Goal: Obtain resource: Obtain resource

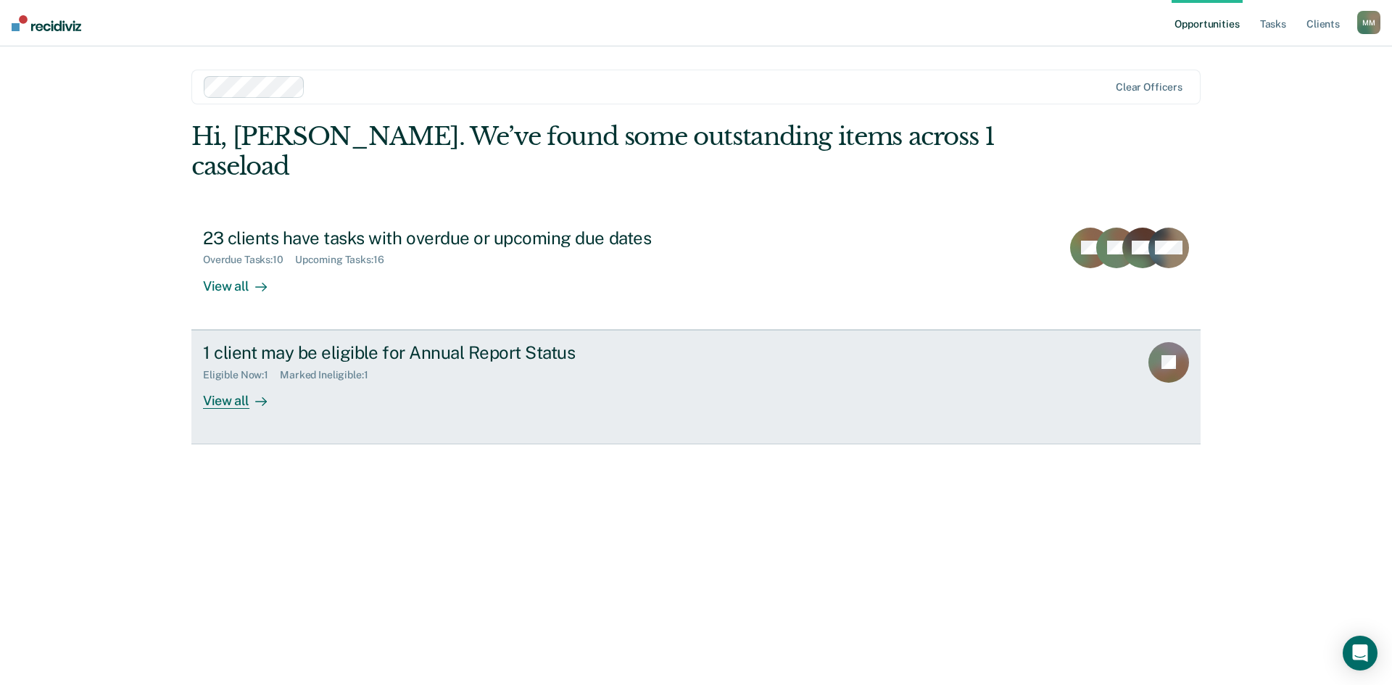
click at [214, 381] on div "View all" at bounding box center [243, 395] width 81 height 28
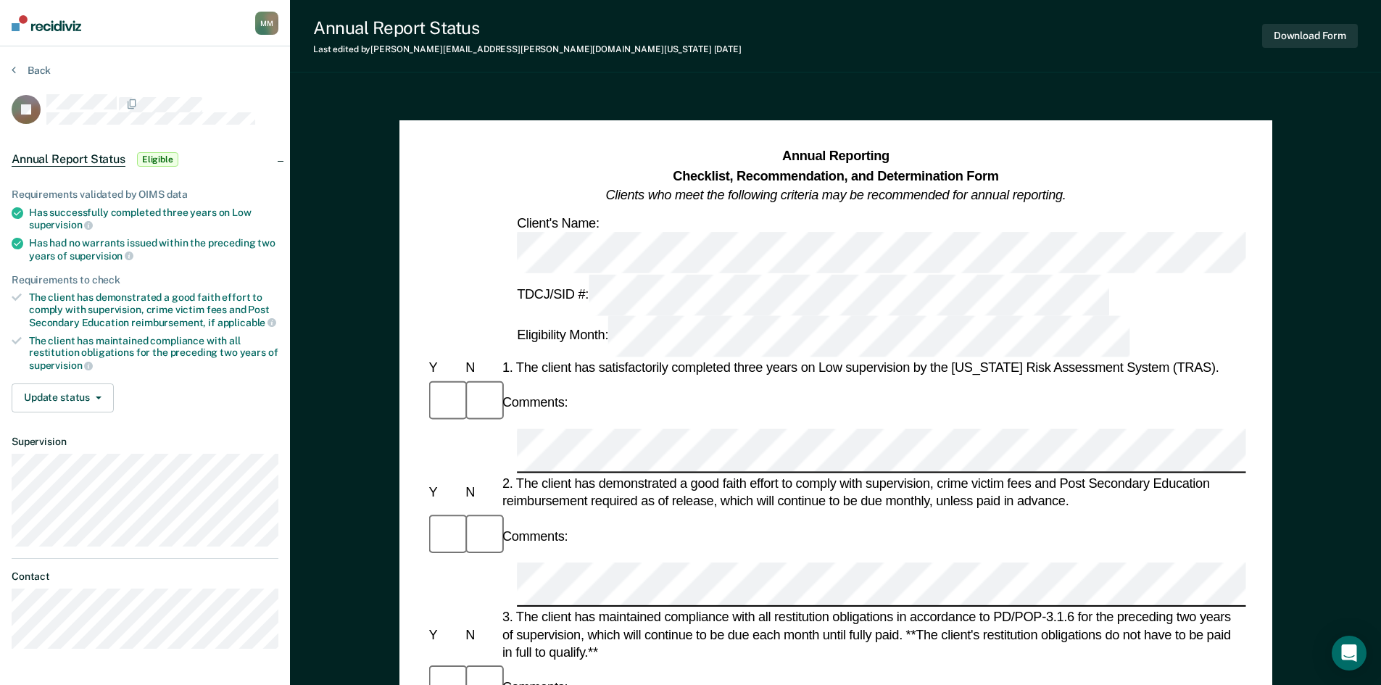
click at [0, 277] on html "Looks like you’re using Internet Explorer 11. For faster loading and a better e…" at bounding box center [690, 342] width 1381 height 685
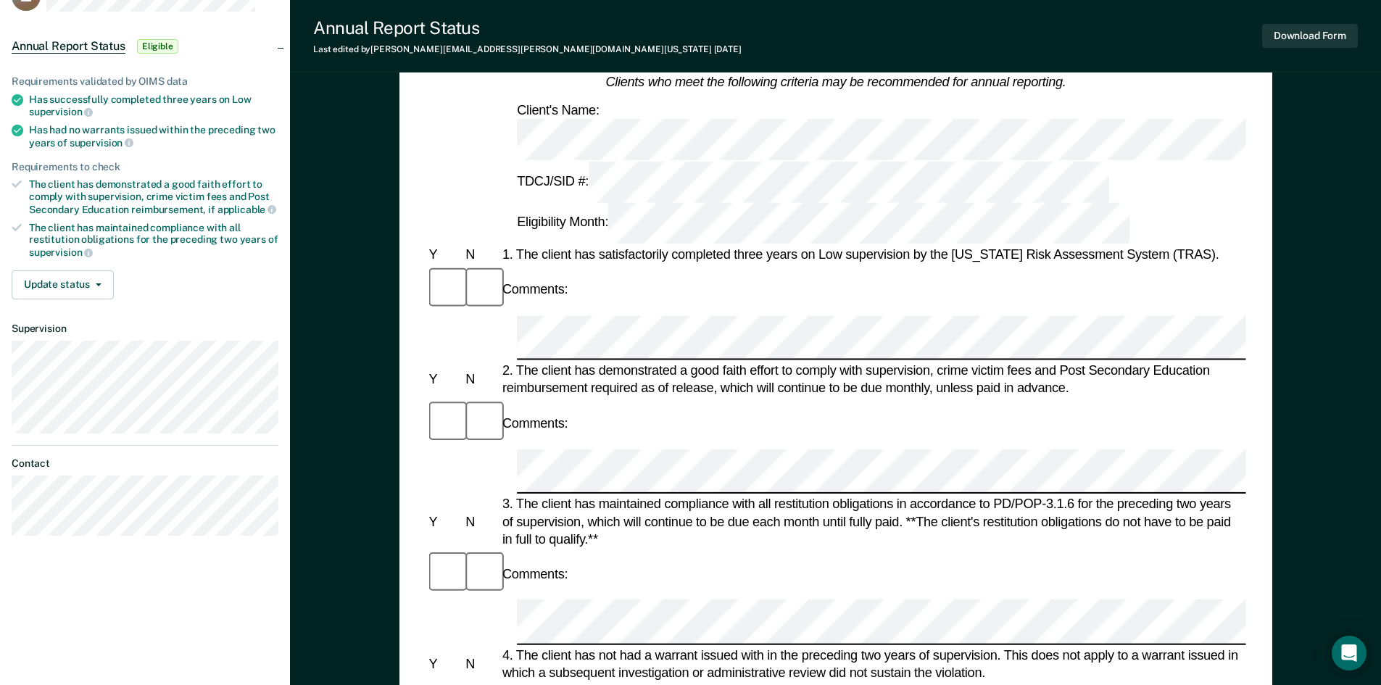
scroll to position [525, 0]
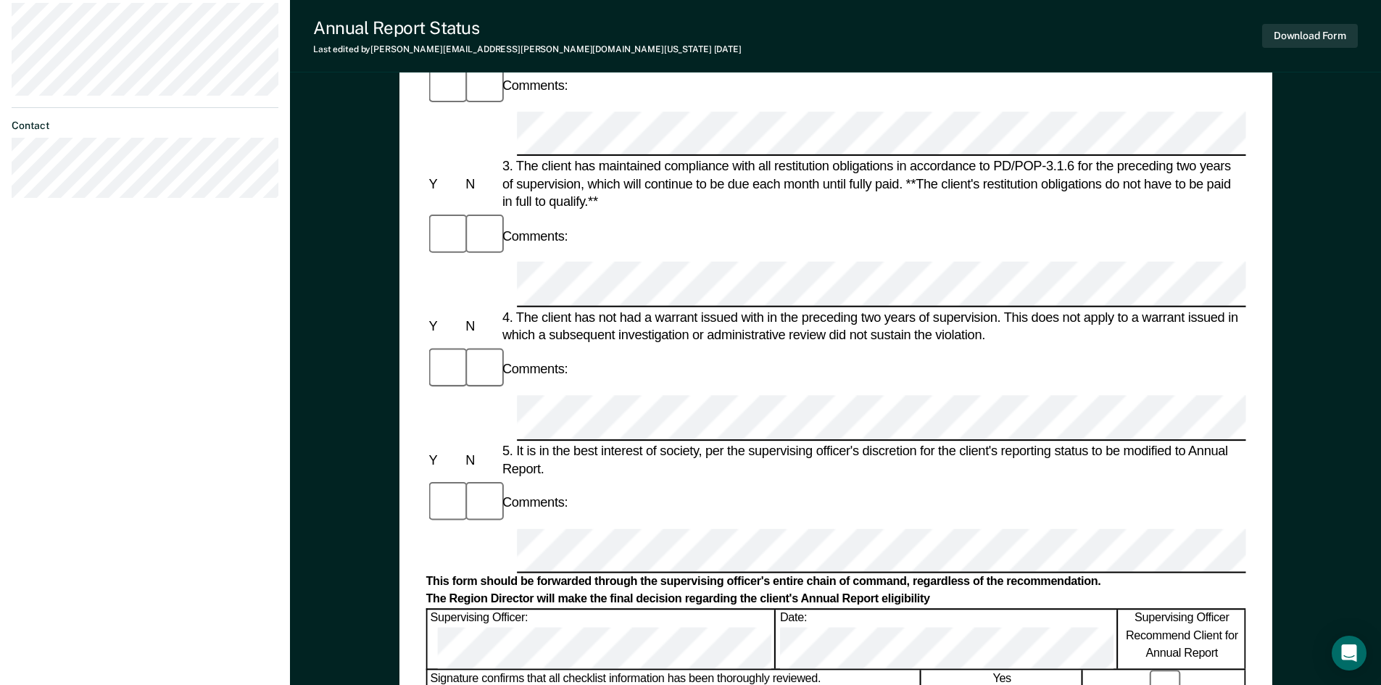
scroll to position [446, 0]
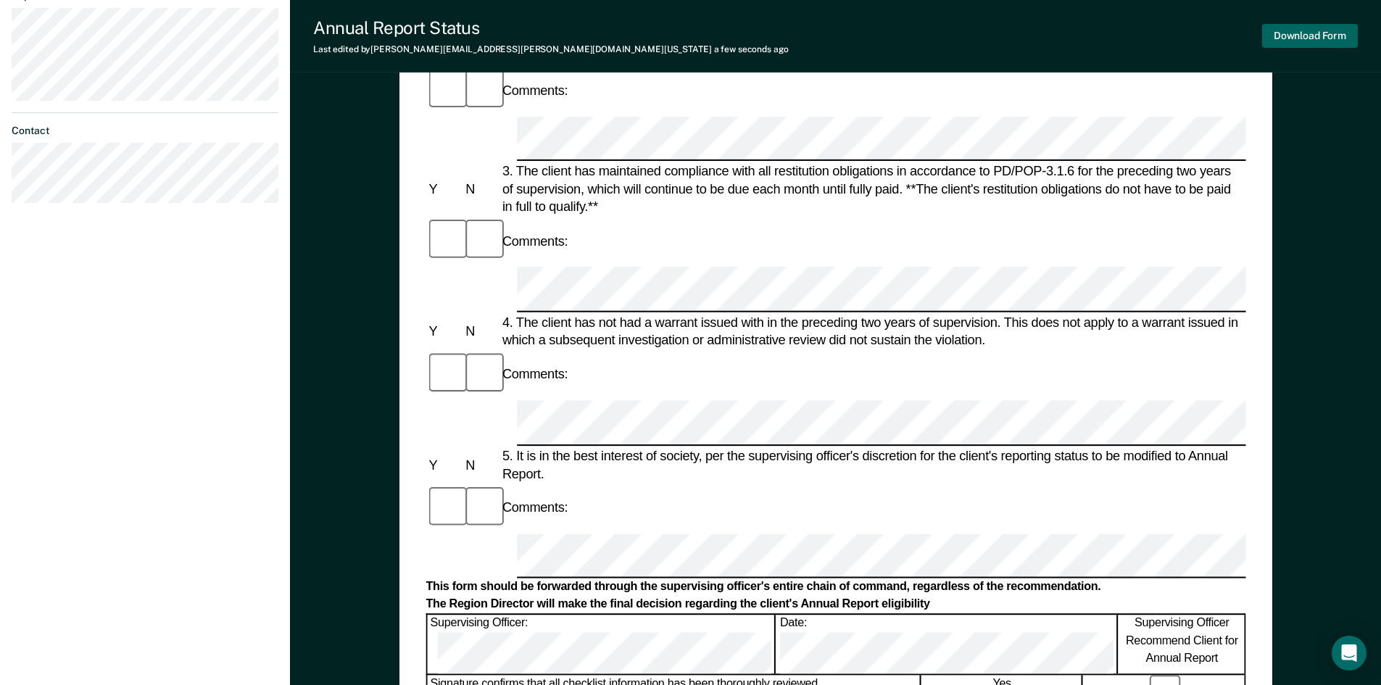
click at [1328, 47] on div "Download Form" at bounding box center [1310, 35] width 96 height 37
click at [1332, 41] on button "Download Form" at bounding box center [1310, 36] width 96 height 24
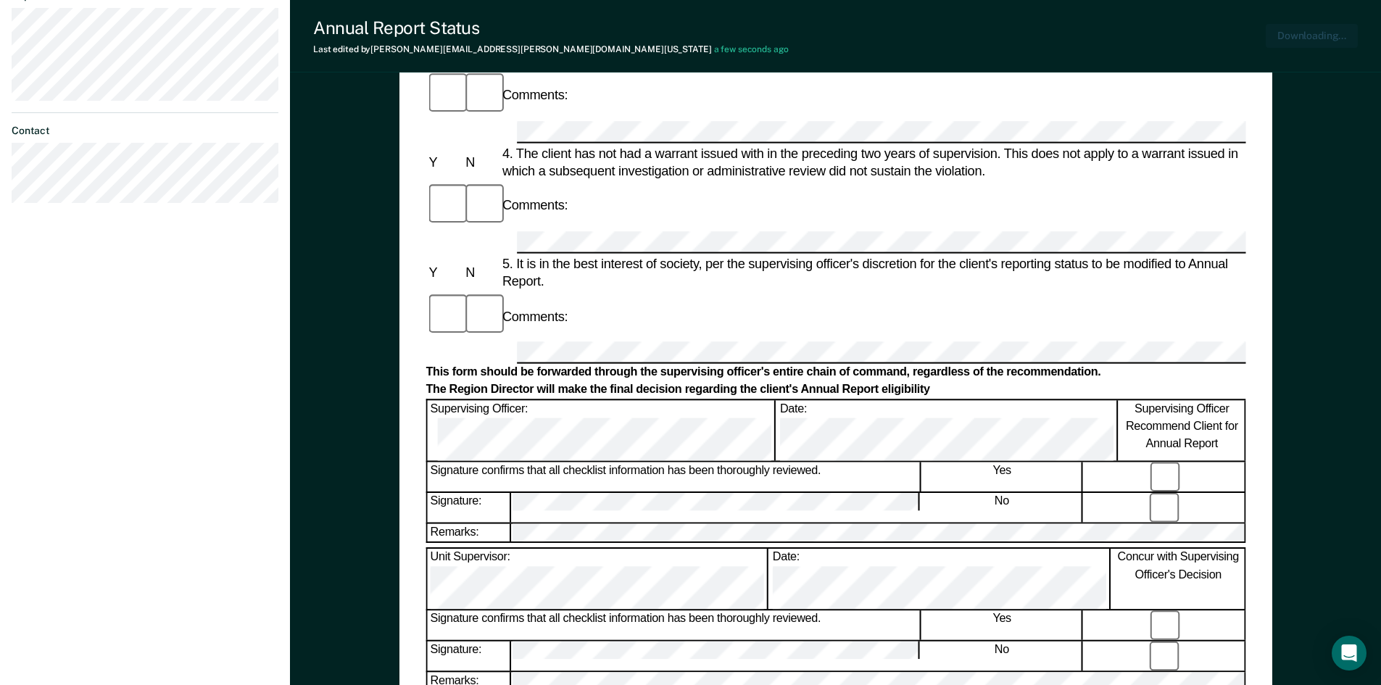
scroll to position [529, 0]
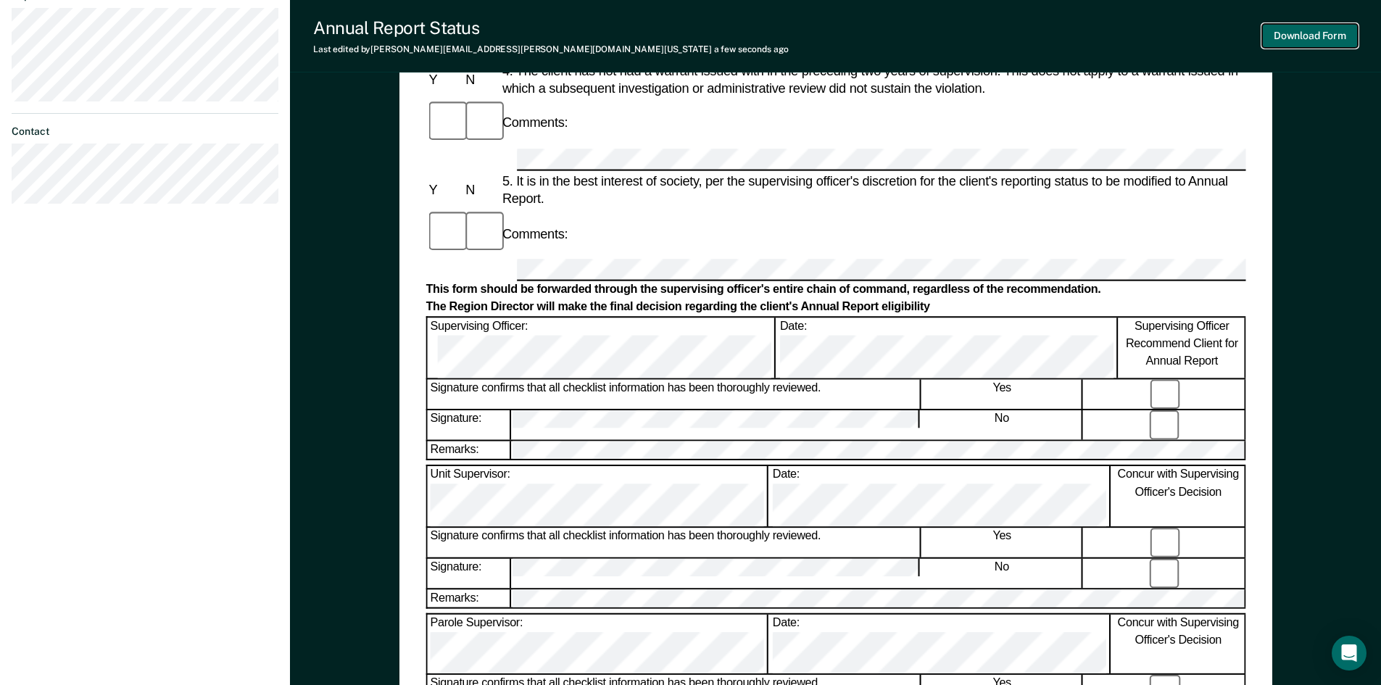
click at [1298, 37] on button "Download Form" at bounding box center [1310, 36] width 96 height 24
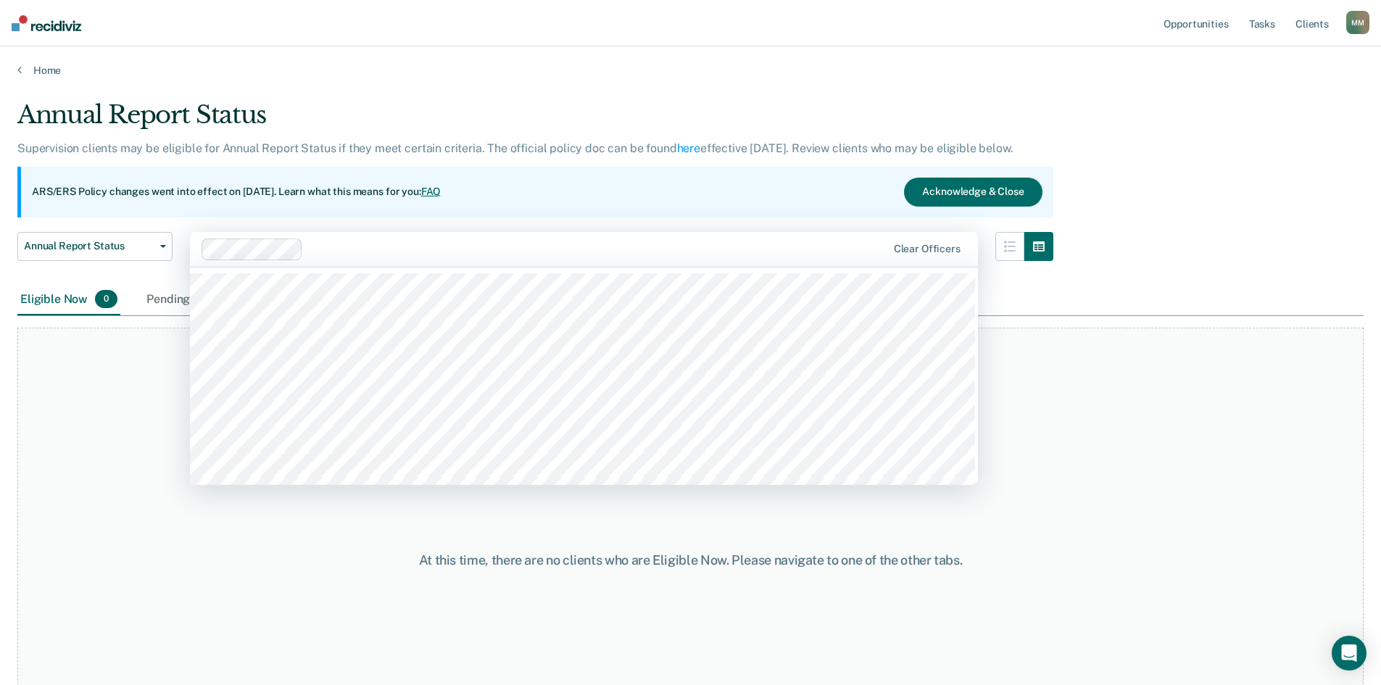
click at [652, 261] on div "Clear officers" at bounding box center [584, 249] width 788 height 35
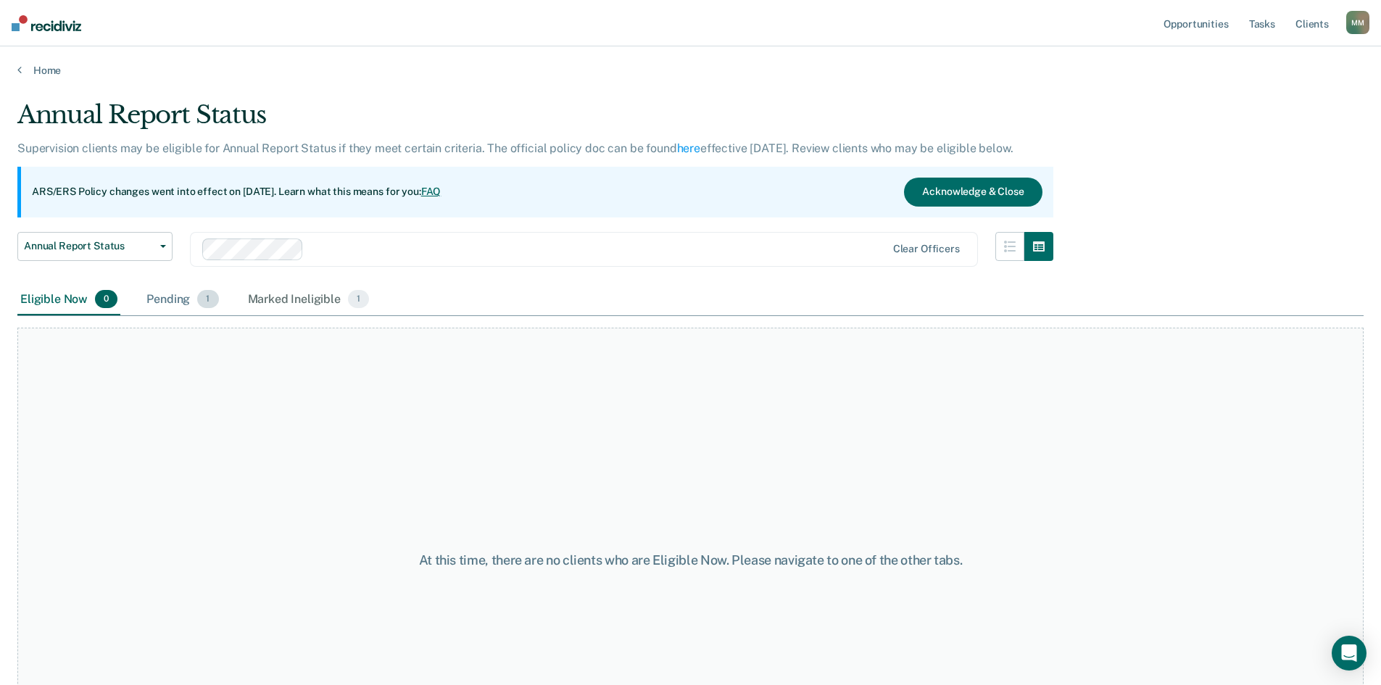
click at [170, 302] on div "Pending 1" at bounding box center [183, 300] width 78 height 32
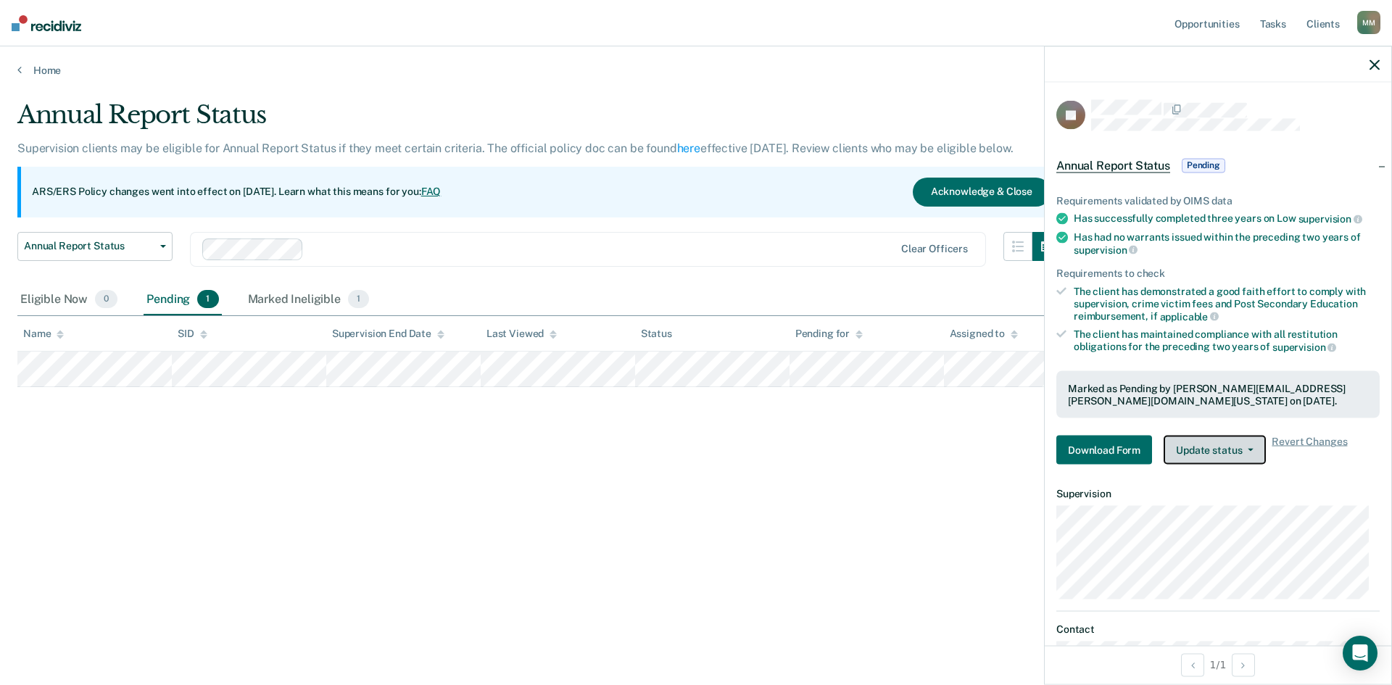
click at [1225, 452] on button "Update status" at bounding box center [1215, 450] width 102 height 29
click at [1354, 496] on dt "Supervision" at bounding box center [1217, 494] width 323 height 12
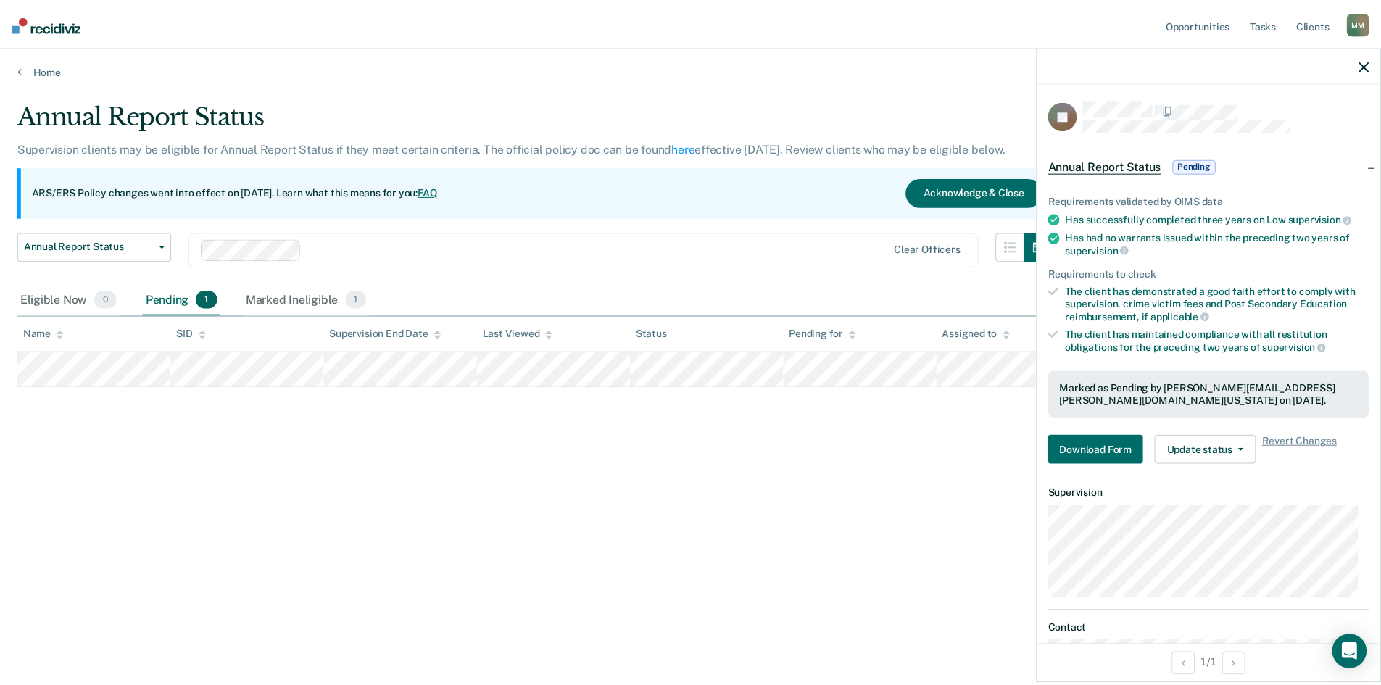
scroll to position [83, 0]
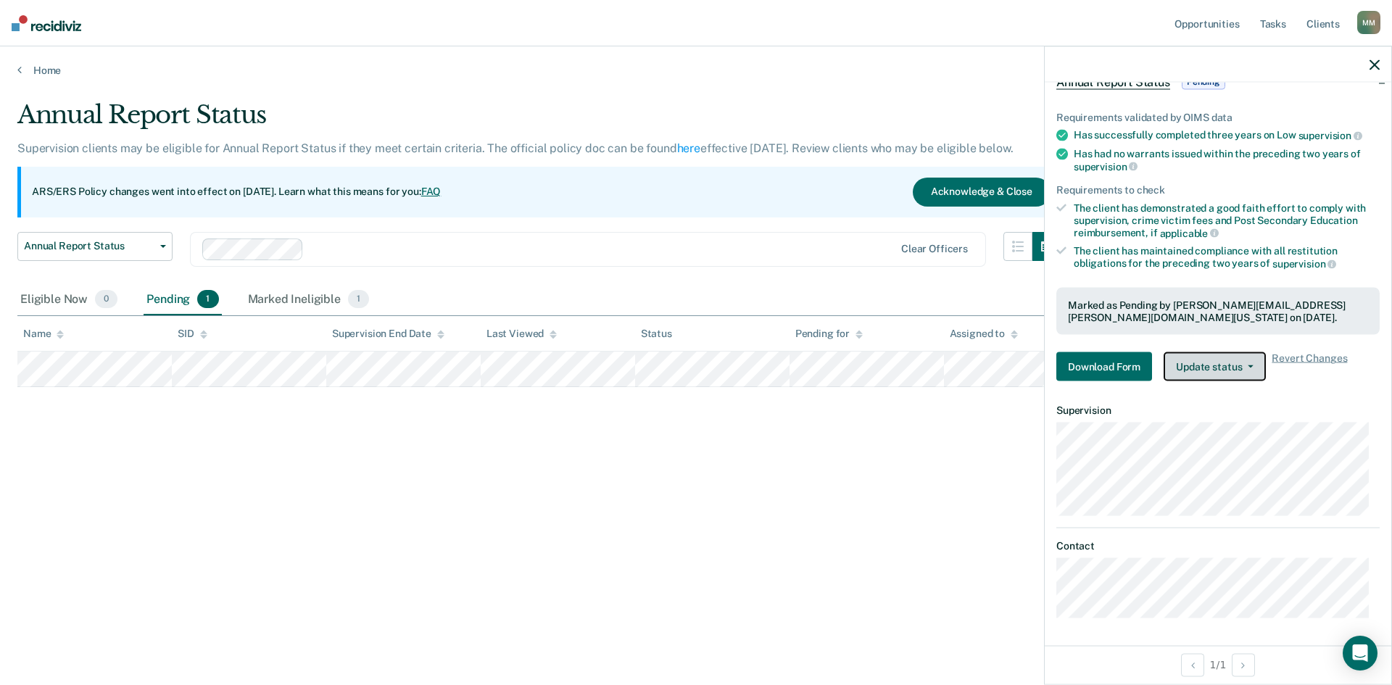
click at [1221, 369] on button "Update status" at bounding box center [1215, 366] width 102 height 29
click at [1088, 411] on dt "Supervision" at bounding box center [1217, 411] width 323 height 12
click at [1244, 375] on button "Update status" at bounding box center [1215, 366] width 102 height 29
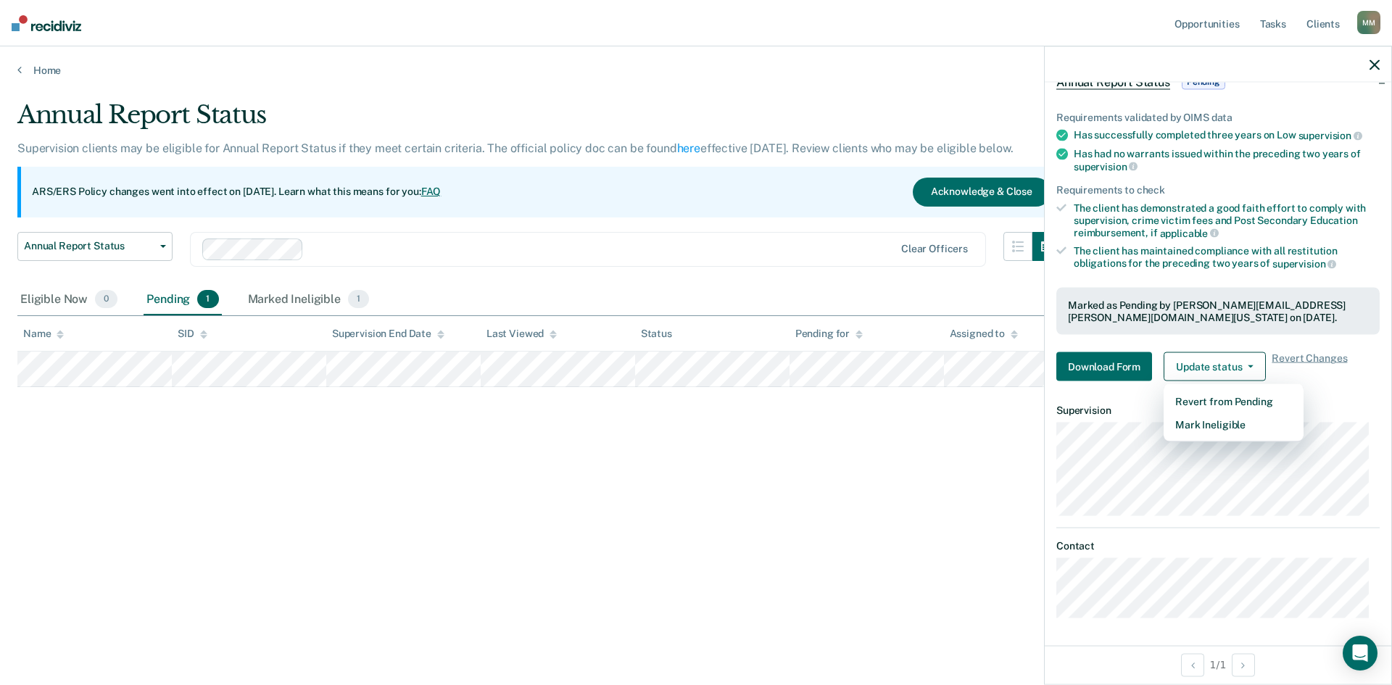
click at [1019, 465] on div "Annual Report Status Supervision clients may be eligible for Annual Report Stat…" at bounding box center [695, 338] width 1357 height 476
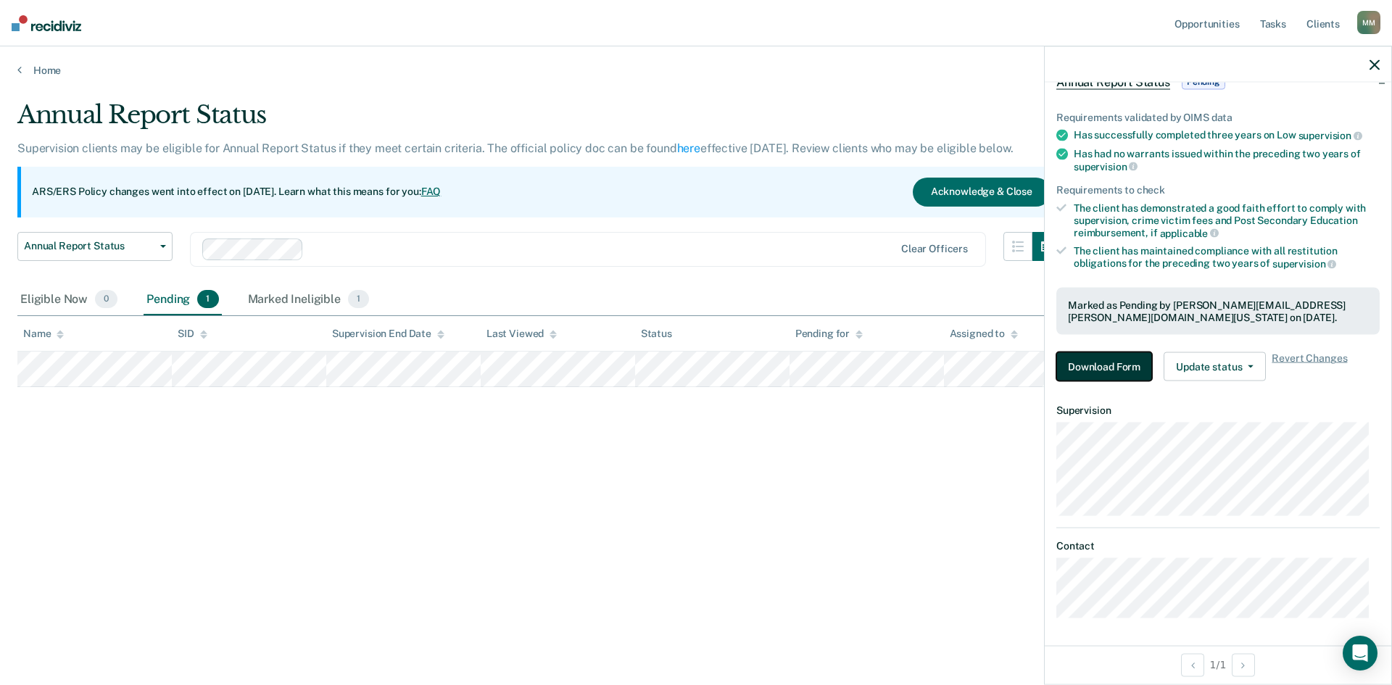
click at [1099, 357] on button "Download Form" at bounding box center [1104, 366] width 96 height 29
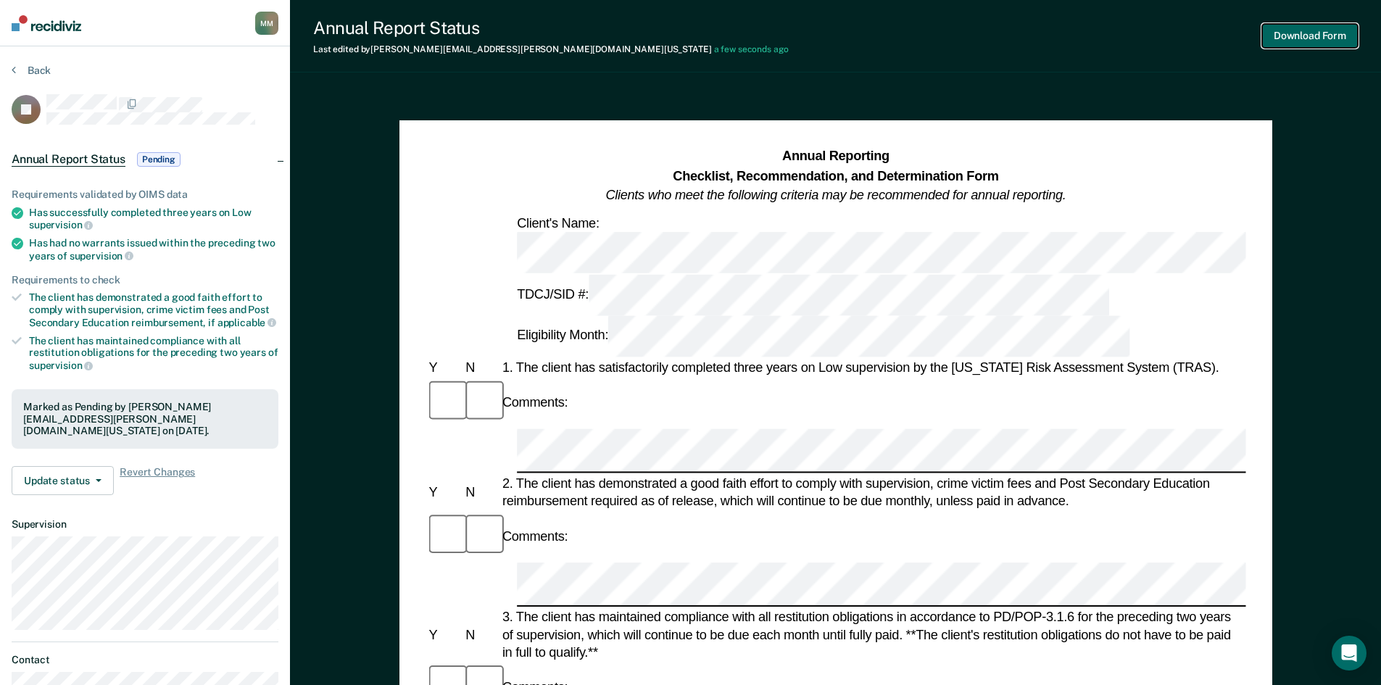
click at [1318, 31] on button "Download Form" at bounding box center [1310, 36] width 96 height 24
